Goal: Information Seeking & Learning: Learn about a topic

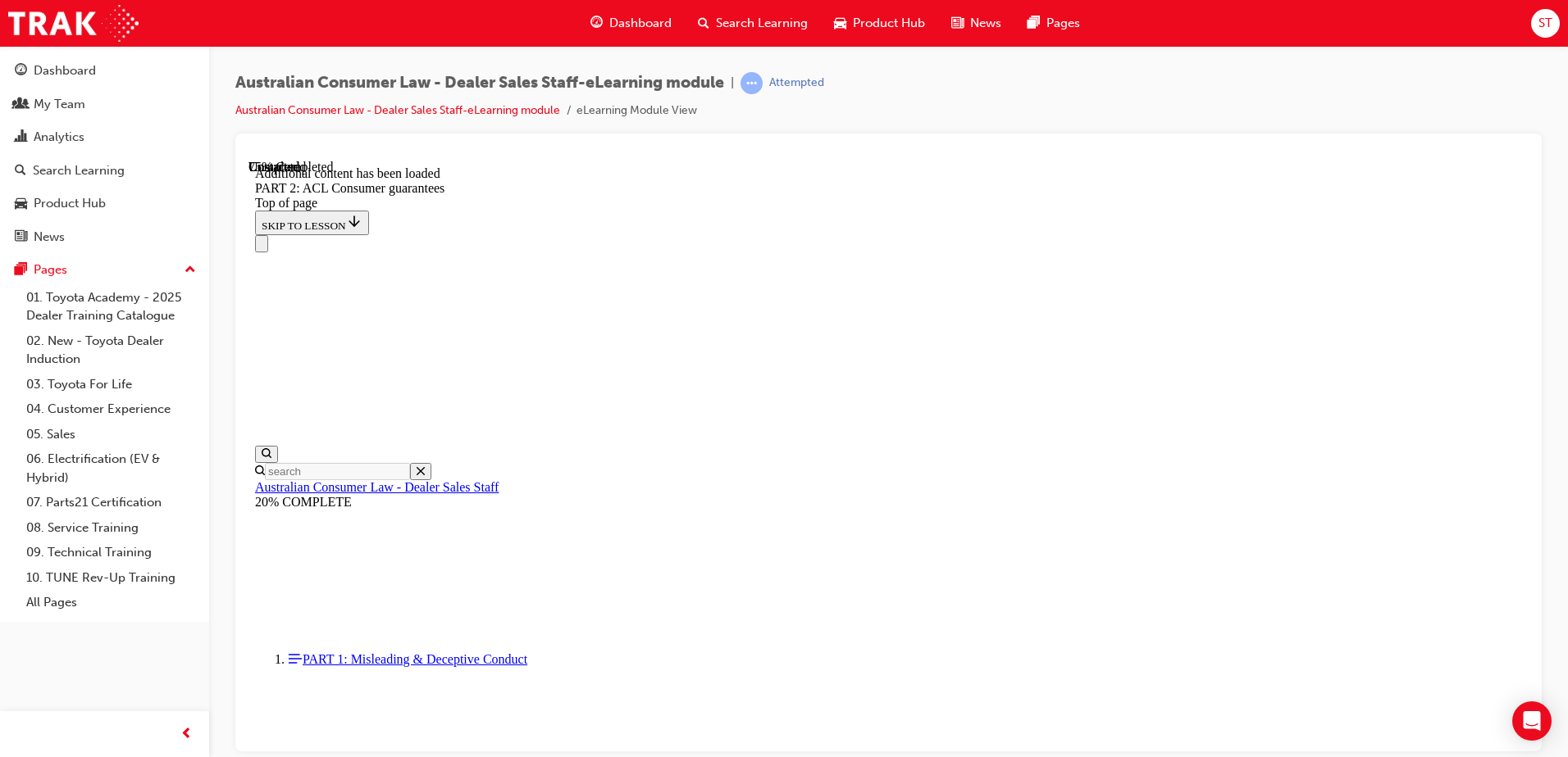
scroll to position [13744, 0]
drag, startPoint x: 799, startPoint y: 361, endPoint x: 851, endPoint y: 444, distance: 97.9
